Goal: Task Accomplishment & Management: Use online tool/utility

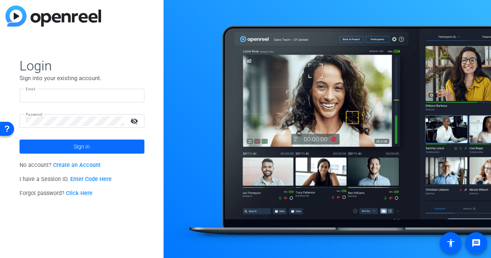
type input "[PERSON_NAME][EMAIL_ADDRESS][DOMAIN_NAME]"
click at [127, 148] on span at bounding box center [82, 146] width 125 height 19
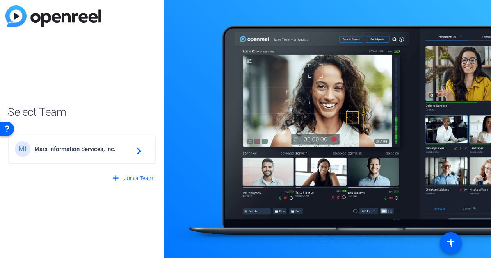
click at [127, 148] on span "Mars Information Services, Inc." at bounding box center [83, 148] width 98 height 7
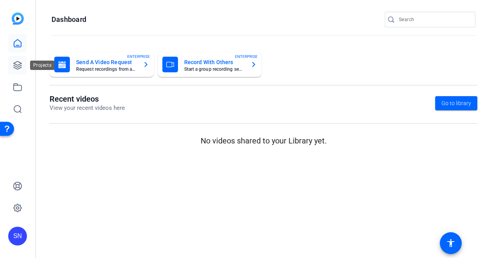
click at [17, 62] on icon at bounding box center [18, 65] width 8 height 8
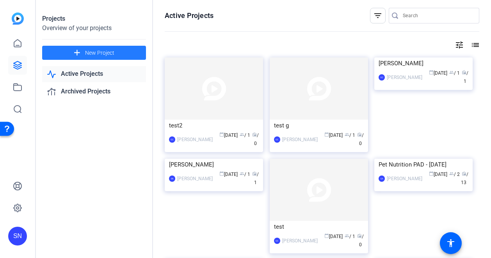
click at [88, 53] on span "New Project" at bounding box center [99, 53] width 29 height 8
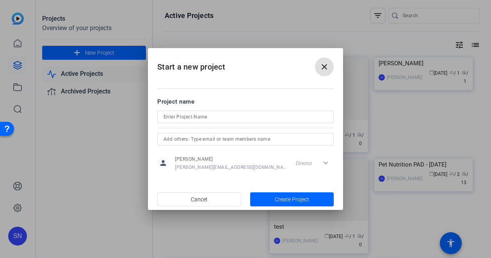
click at [180, 117] on input at bounding box center [246, 116] width 164 height 9
type input "[PERSON_NAME]"
click at [276, 201] on span "Create Project" at bounding box center [292, 199] width 34 height 8
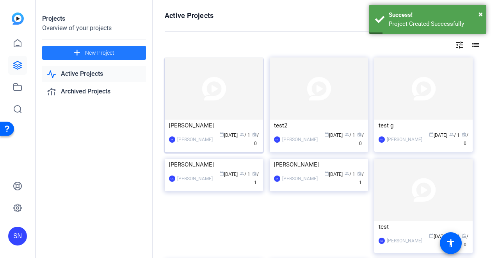
click at [222, 95] on img at bounding box center [214, 88] width 98 height 62
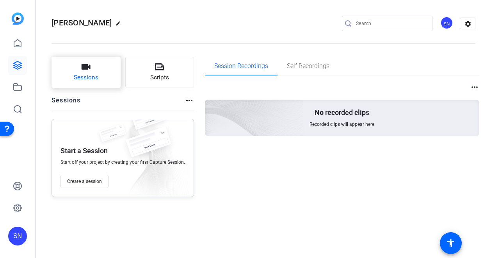
click at [93, 70] on button "Sessions" at bounding box center [86, 72] width 69 height 31
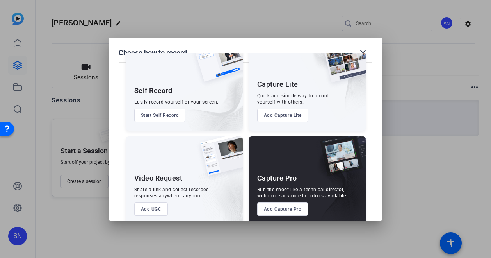
scroll to position [38, 0]
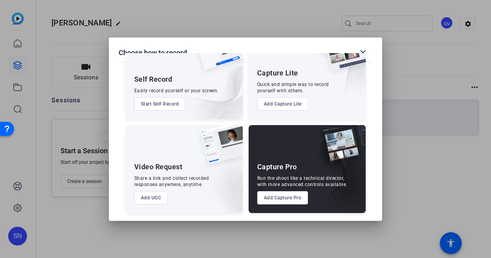
click at [266, 197] on button "Add Capture Pro" at bounding box center [282, 197] width 51 height 13
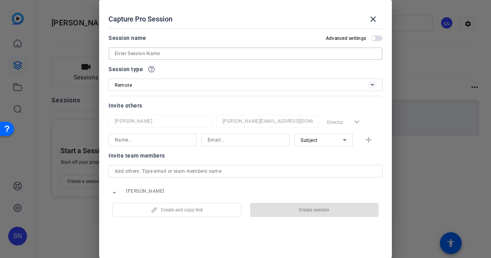
click at [163, 53] on input at bounding box center [246, 53] width 262 height 9
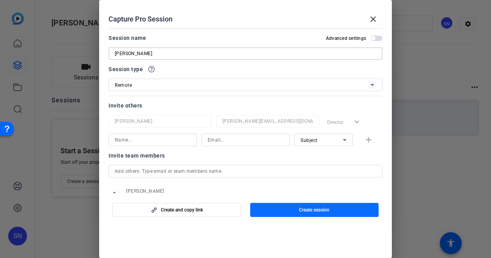
type input "[PERSON_NAME]"
click at [276, 211] on span "button" at bounding box center [314, 209] width 129 height 19
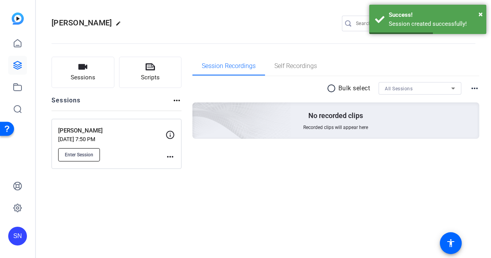
click at [79, 152] on span "Enter Session" at bounding box center [79, 155] width 29 height 6
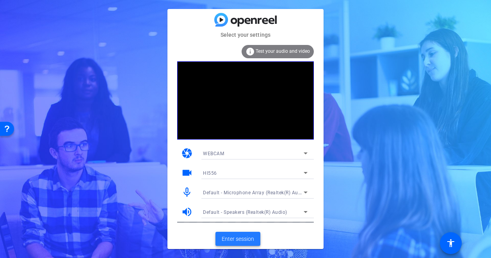
click at [250, 236] on span "Enter session" at bounding box center [238, 239] width 32 height 8
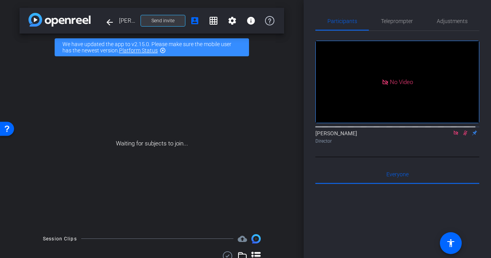
click at [156, 16] on span at bounding box center [163, 20] width 44 height 19
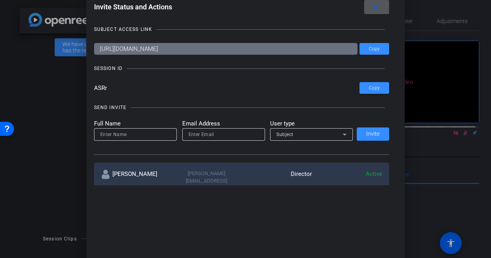
click at [101, 89] on input "ASRr" at bounding box center [227, 88] width 266 height 12
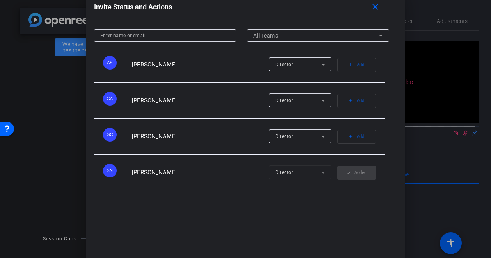
click at [281, 257] on html "Accessibility Screen-Reader Guide, Feedback, and Issue Reporting | New window m…" at bounding box center [245, 129] width 491 height 258
click at [274, 238] on div "Invite Status and Actions close SUBJECT ACCESS LINK https://capture.openreel.co…" at bounding box center [245, 128] width 319 height 273
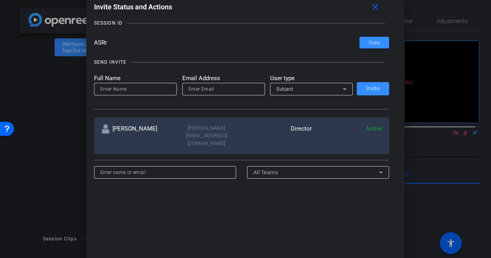
scroll to position [0, 0]
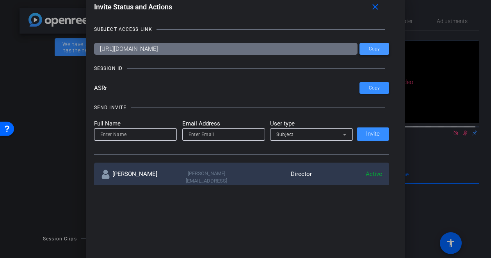
click at [373, 53] on span at bounding box center [375, 48] width 30 height 19
